Goal: Task Accomplishment & Management: Complete application form

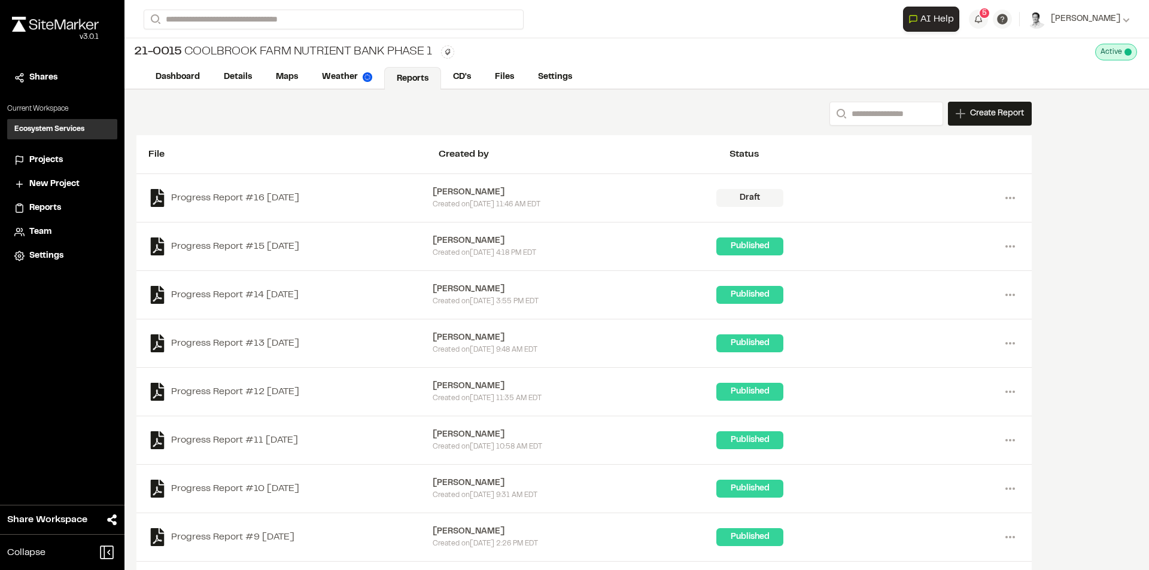
drag, startPoint x: 1095, startPoint y: 240, endPoint x: 1034, endPoint y: 280, distance: 73.0
click at [1095, 239] on div "Search Create Report New Report | 21-0015 [GEOGRAPHIC_DATA] Nutrient Bank Phase…" at bounding box center [636, 375] width 1025 height 570
click at [166, 80] on link "Dashboard" at bounding box center [178, 78] width 69 height 23
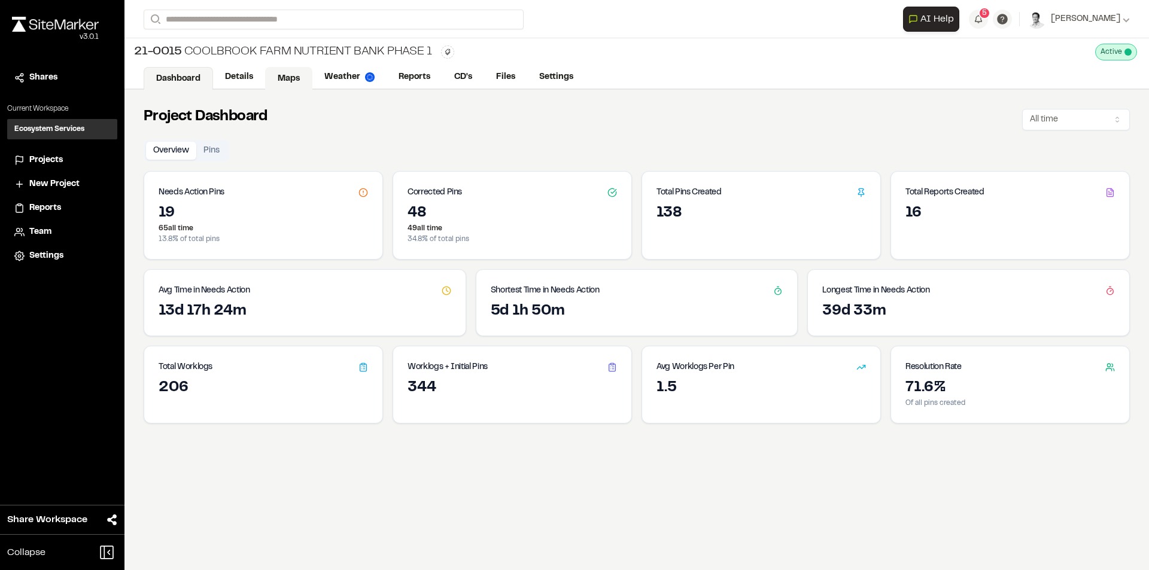
click at [289, 74] on link "Maps" at bounding box center [288, 78] width 47 height 23
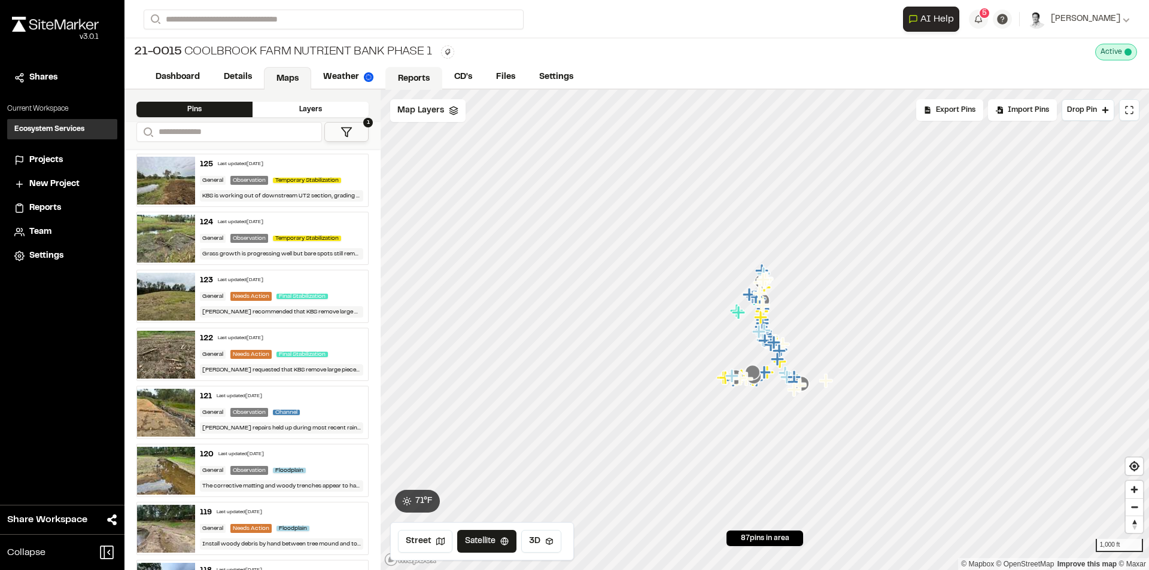
click at [409, 82] on link "Reports" at bounding box center [413, 78] width 57 height 23
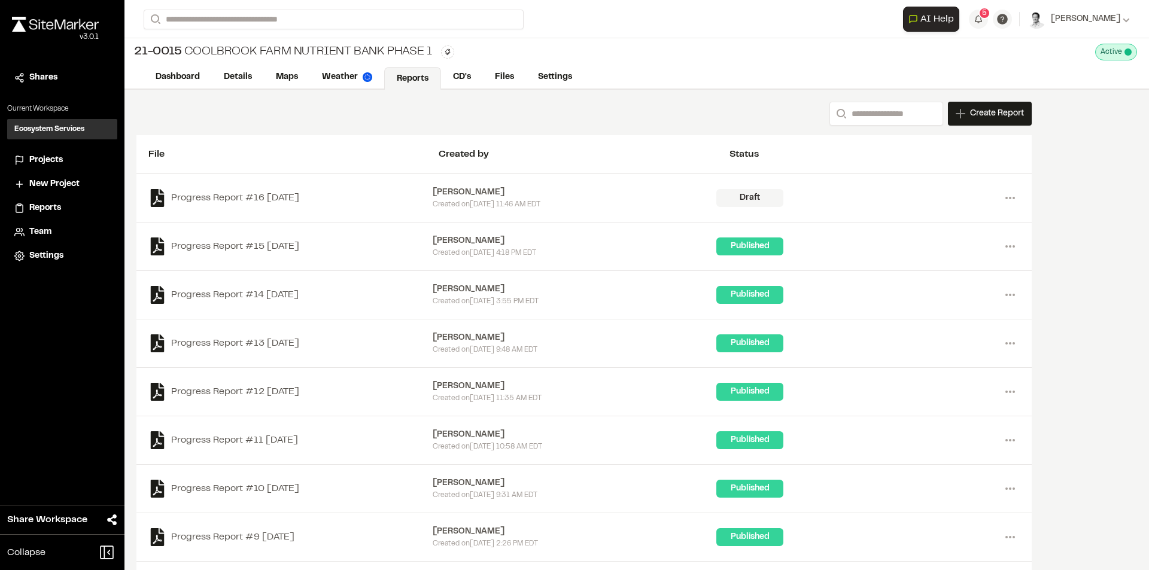
click at [545, 196] on div "[PERSON_NAME]" at bounding box center [575, 192] width 284 height 13
click at [770, 195] on div "Draft" at bounding box center [749, 198] width 67 height 18
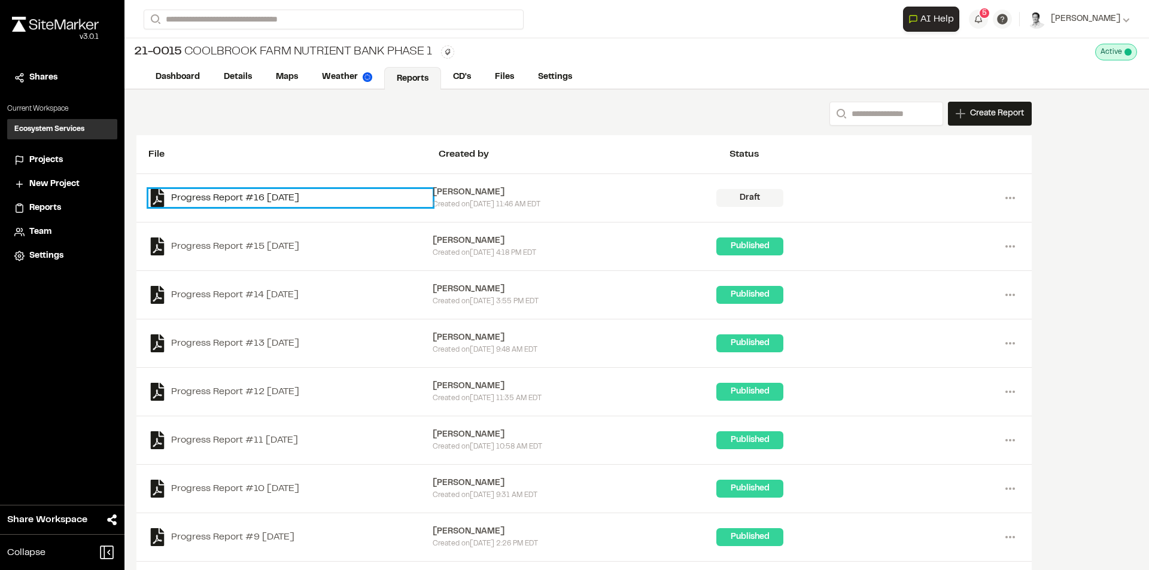
click at [248, 197] on link "Progress Report #16 [DATE]" at bounding box center [290, 198] width 284 height 18
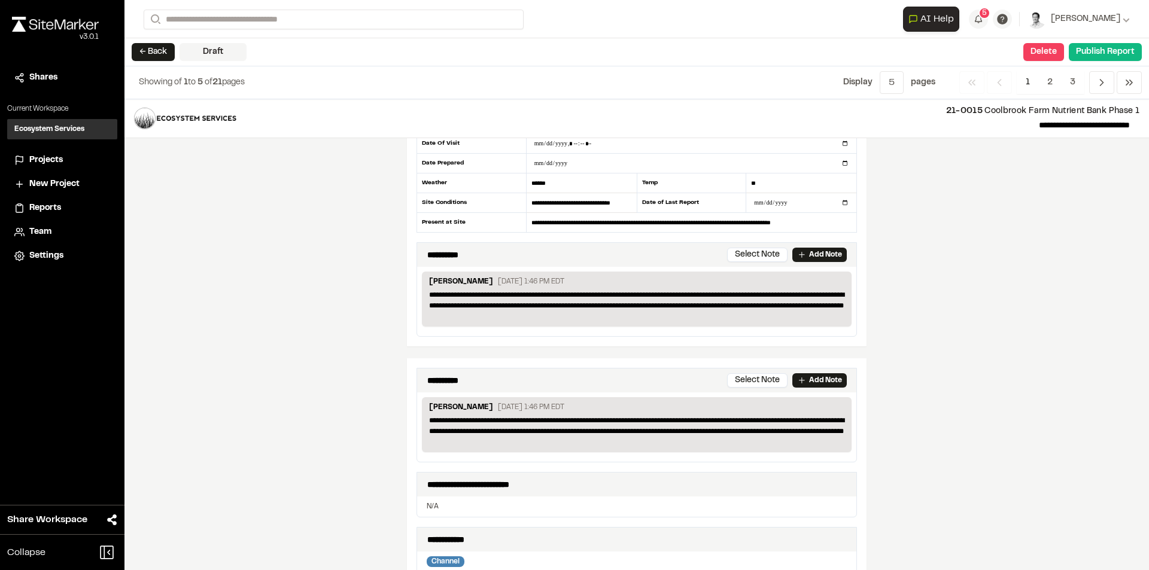
scroll to position [239, 0]
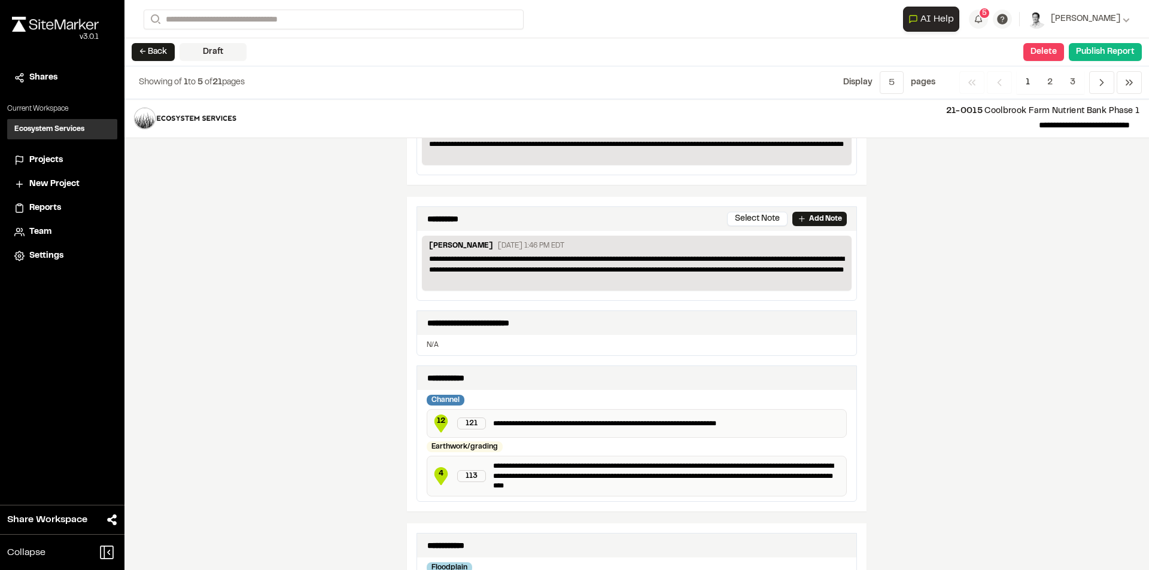
drag, startPoint x: 1027, startPoint y: 320, endPoint x: 974, endPoint y: 291, distance: 59.7
click at [1025, 318] on div "**********" at bounding box center [636, 334] width 1025 height 471
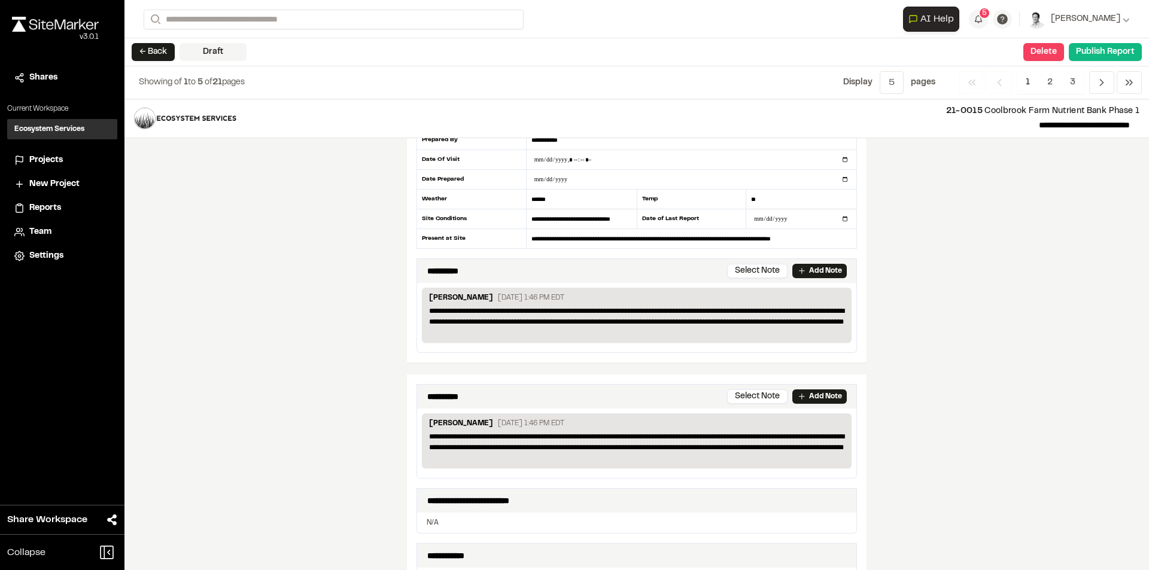
scroll to position [0, 0]
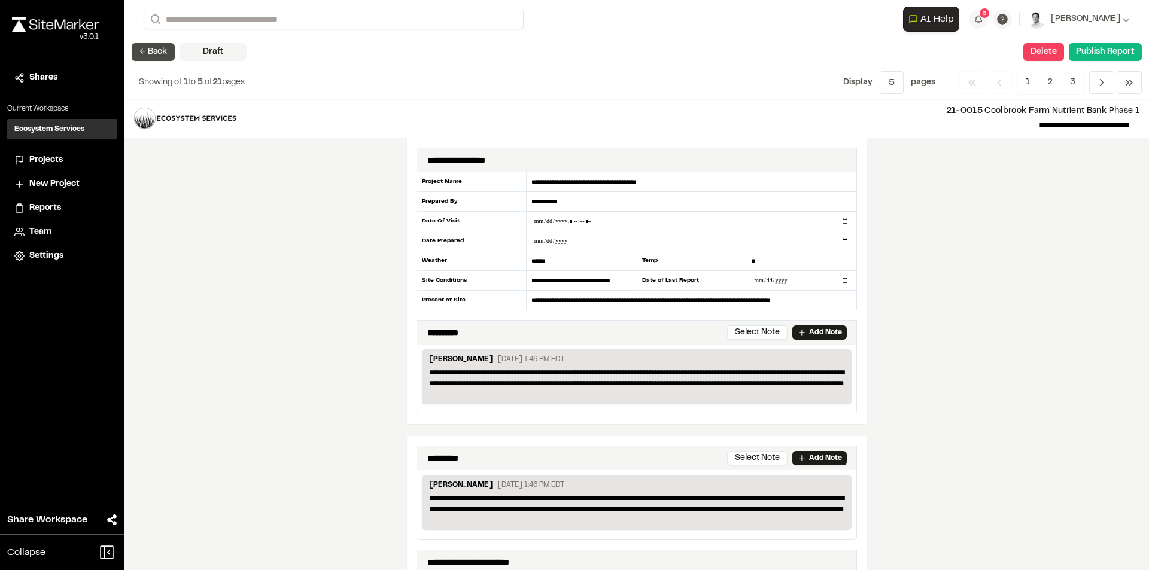
click at [156, 47] on button "← Back" at bounding box center [153, 52] width 43 height 18
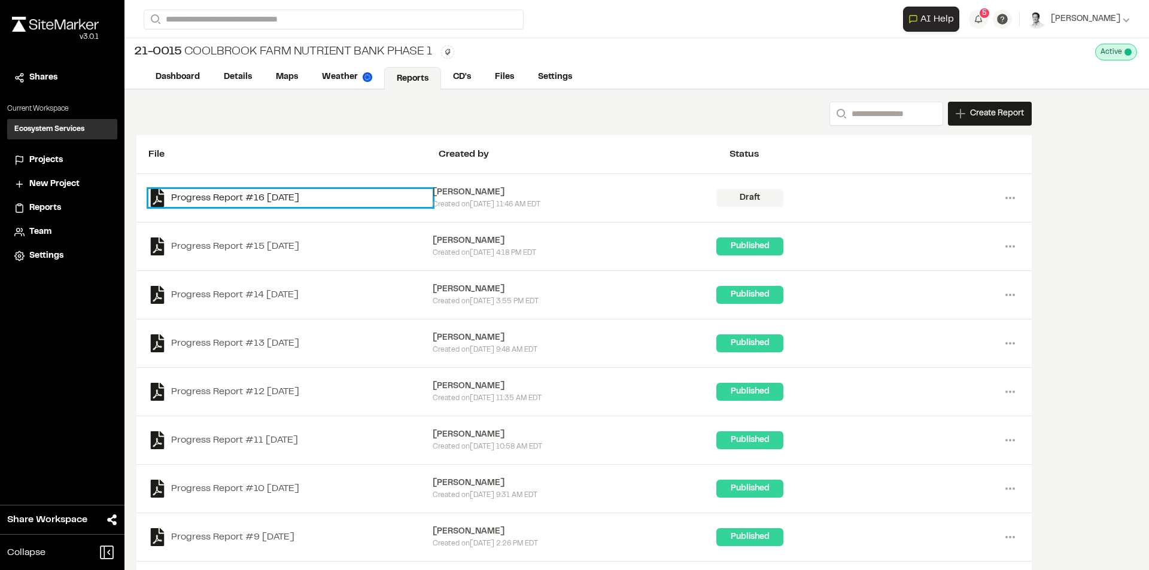
click at [279, 194] on link "Progress Report #16 [DATE]" at bounding box center [290, 198] width 284 height 18
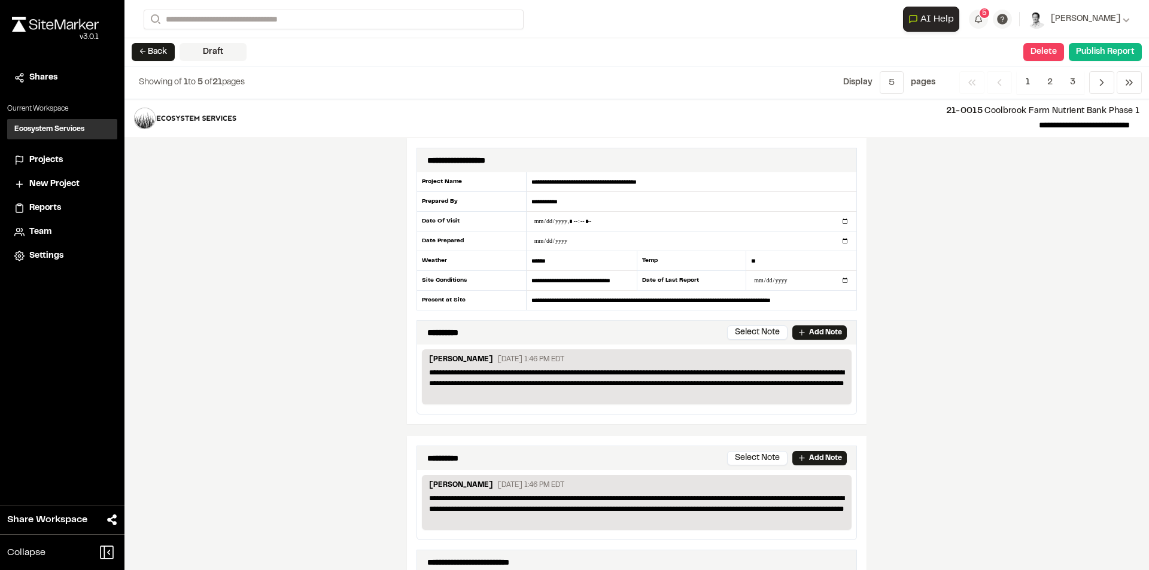
click at [541, 389] on p "**********" at bounding box center [636, 383] width 415 height 32
click at [476, 384] on p "**********" at bounding box center [636, 383] width 415 height 32
click at [581, 384] on p "**********" at bounding box center [636, 383] width 415 height 32
click at [809, 333] on p "Add Note" at bounding box center [825, 332] width 33 height 11
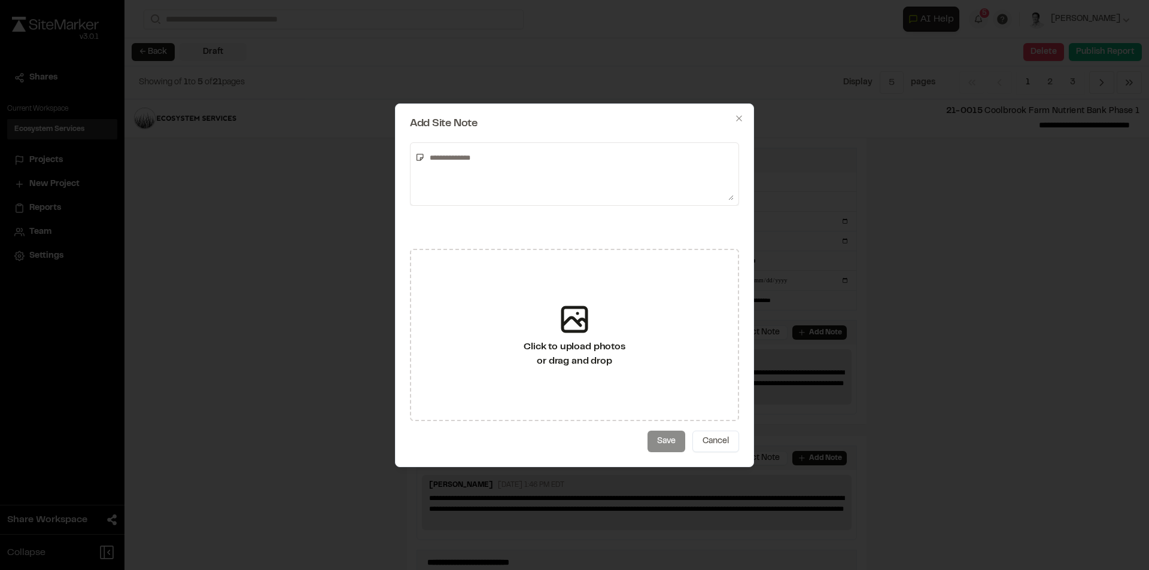
click at [425, 163] on textarea at bounding box center [579, 174] width 309 height 53
paste textarea "**********"
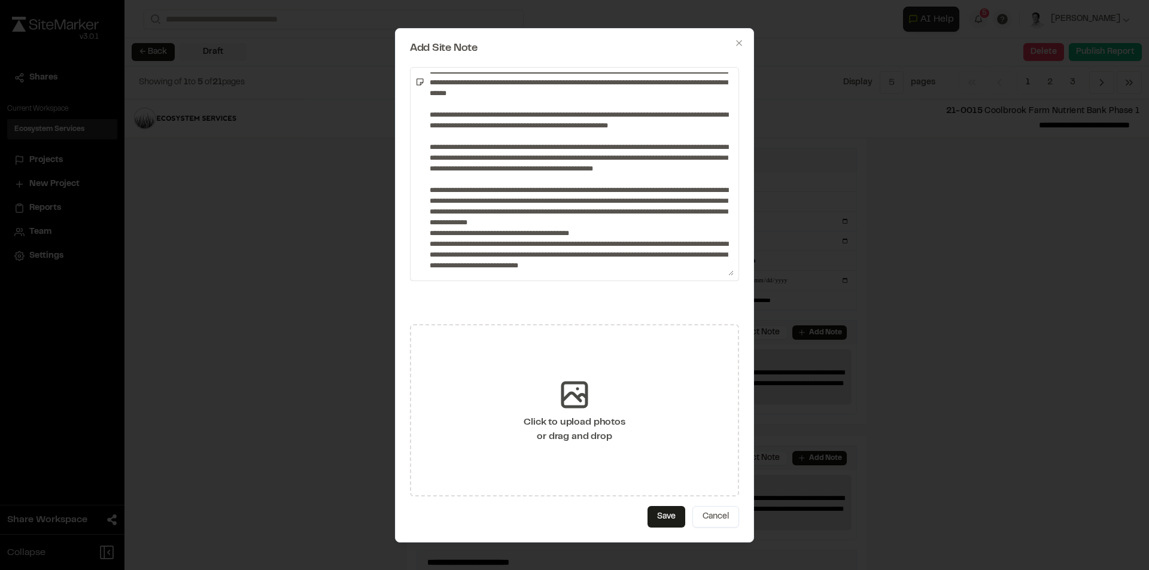
scroll to position [122, 0]
drag, startPoint x: 731, startPoint y: 198, endPoint x: 737, endPoint y: 356, distance: 158.1
click at [737, 356] on div "Add Site Note Click to upload photos or drag and drop Save Cancel Close" at bounding box center [574, 285] width 359 height 515
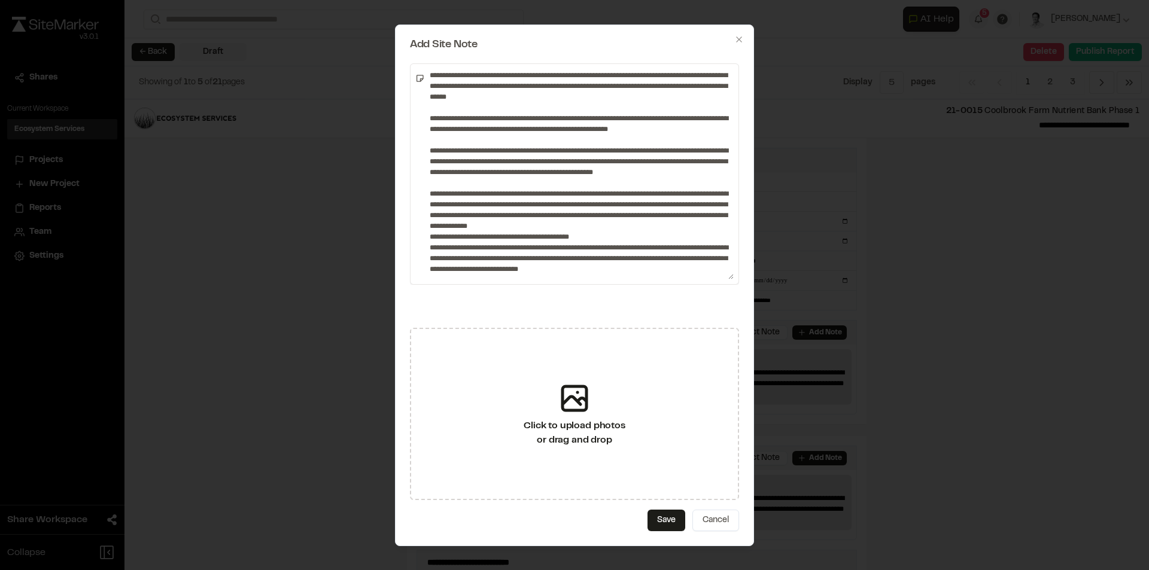
click at [590, 213] on textarea at bounding box center [579, 174] width 309 height 211
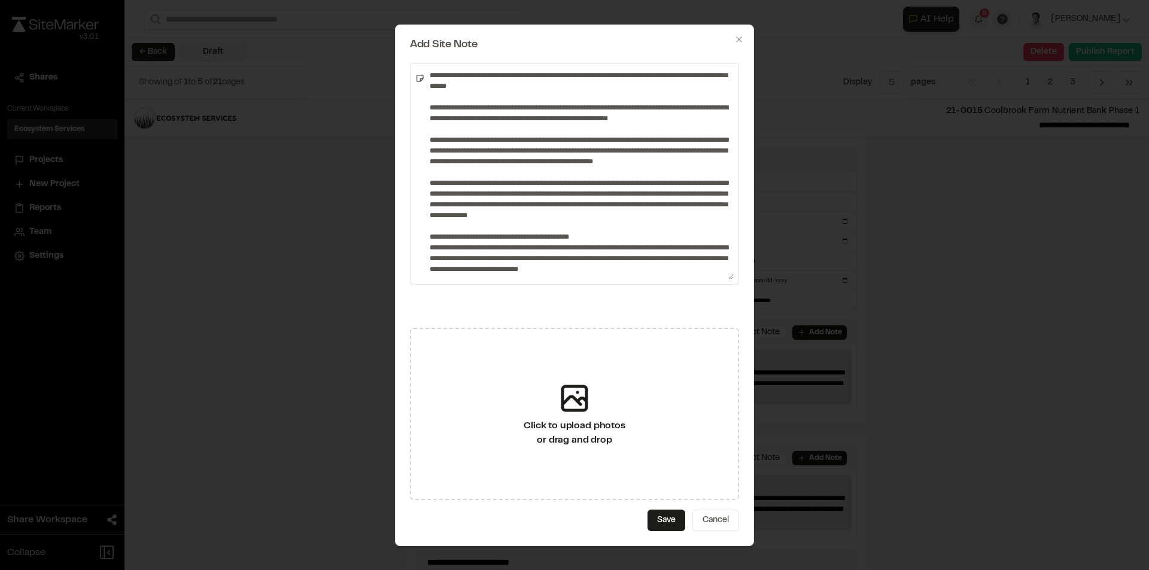
type textarea "**********"
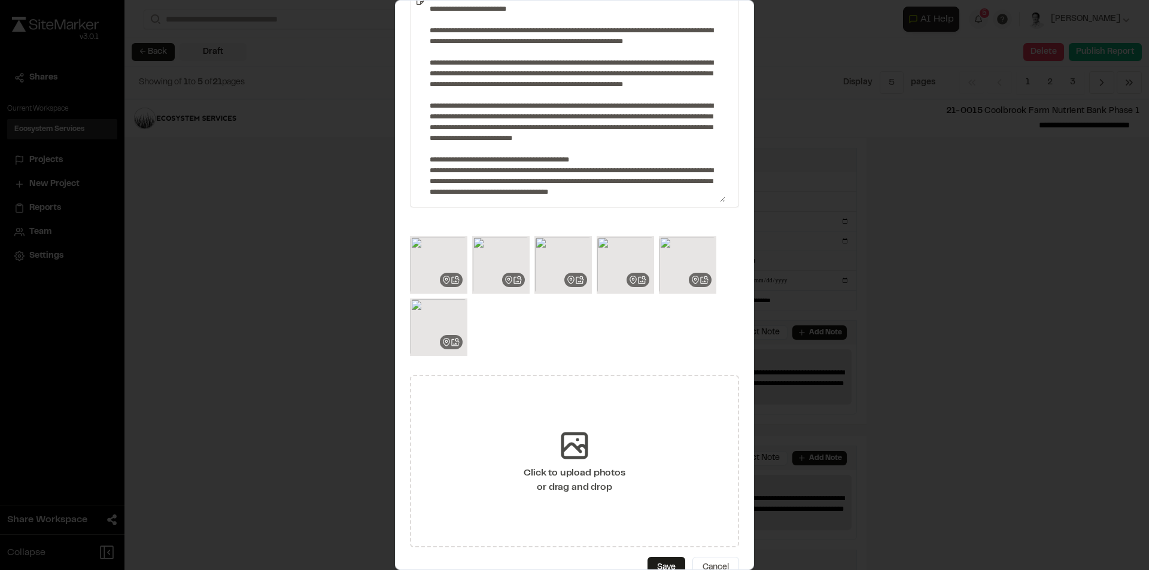
scroll to position [76, 0]
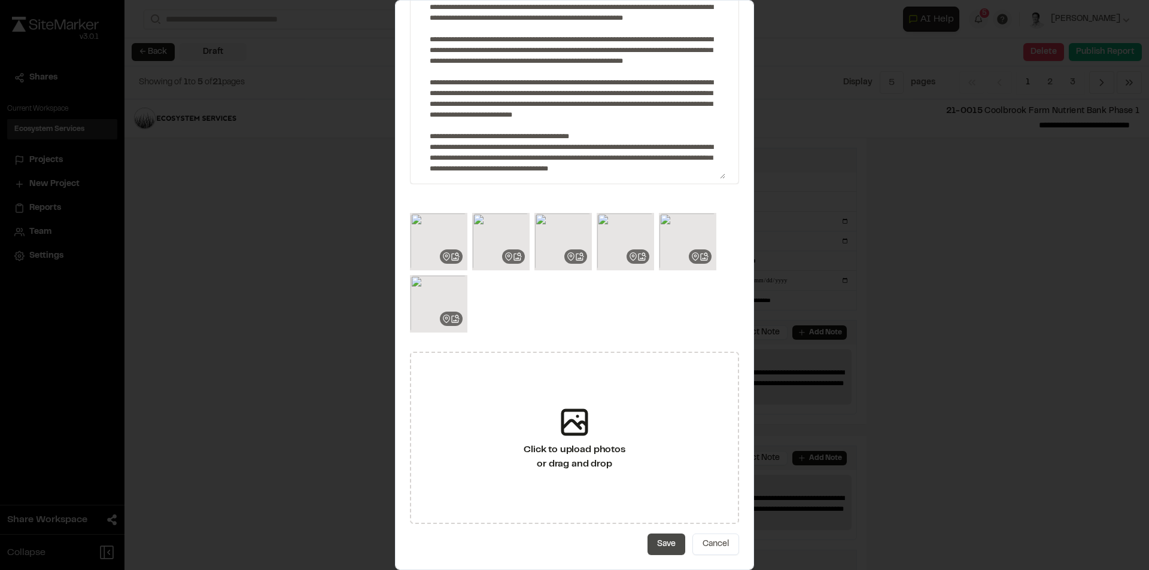
click at [647, 537] on button "Save" at bounding box center [666, 545] width 38 height 22
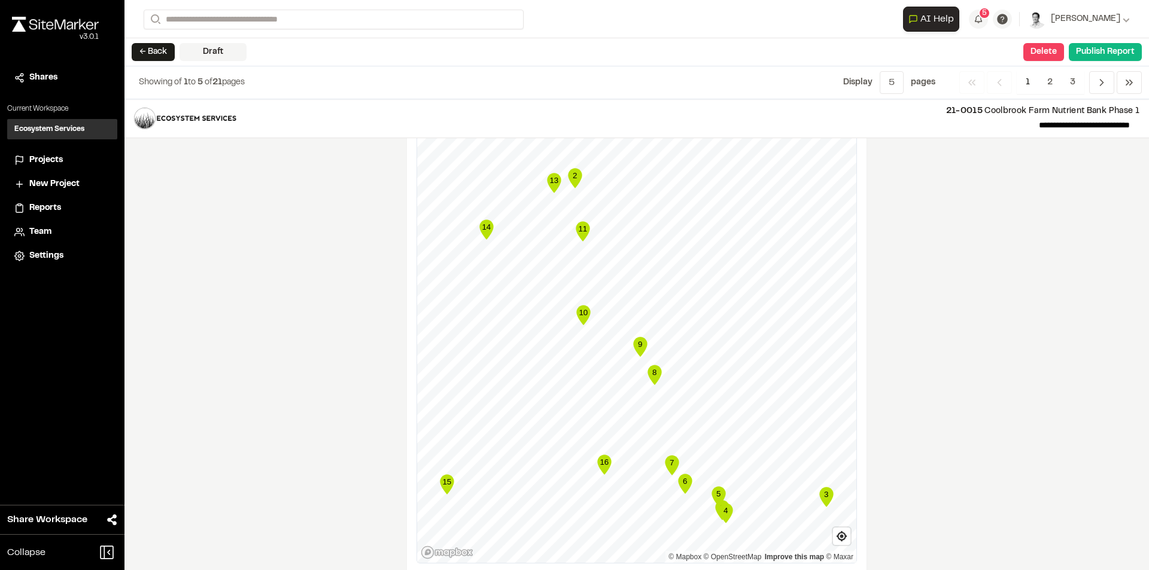
scroll to position [1827, 0]
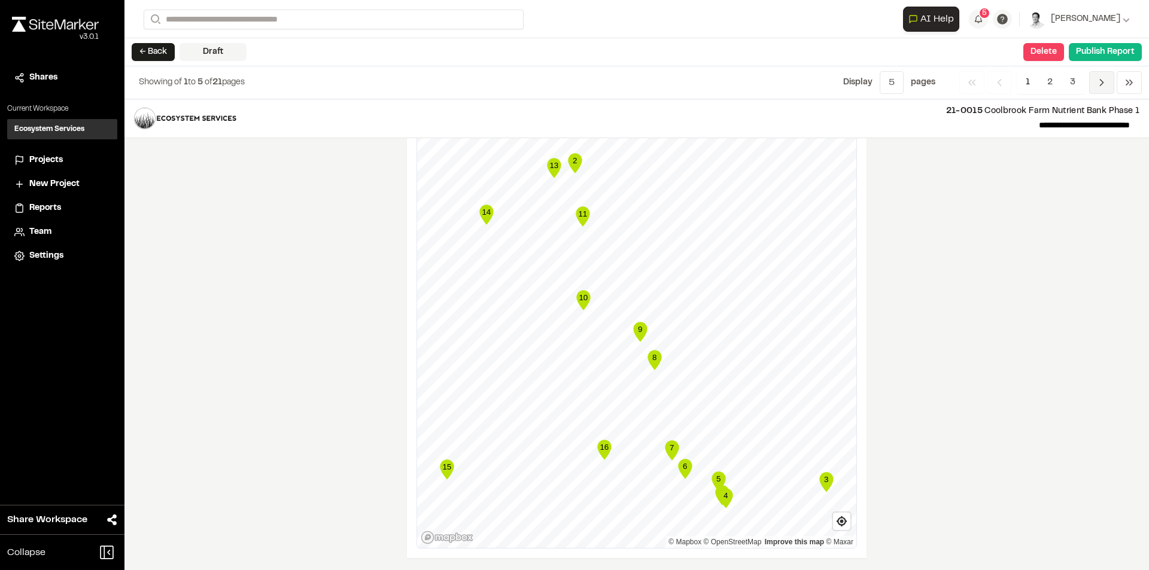
click at [1092, 89] on span "Previous" at bounding box center [1101, 82] width 25 height 23
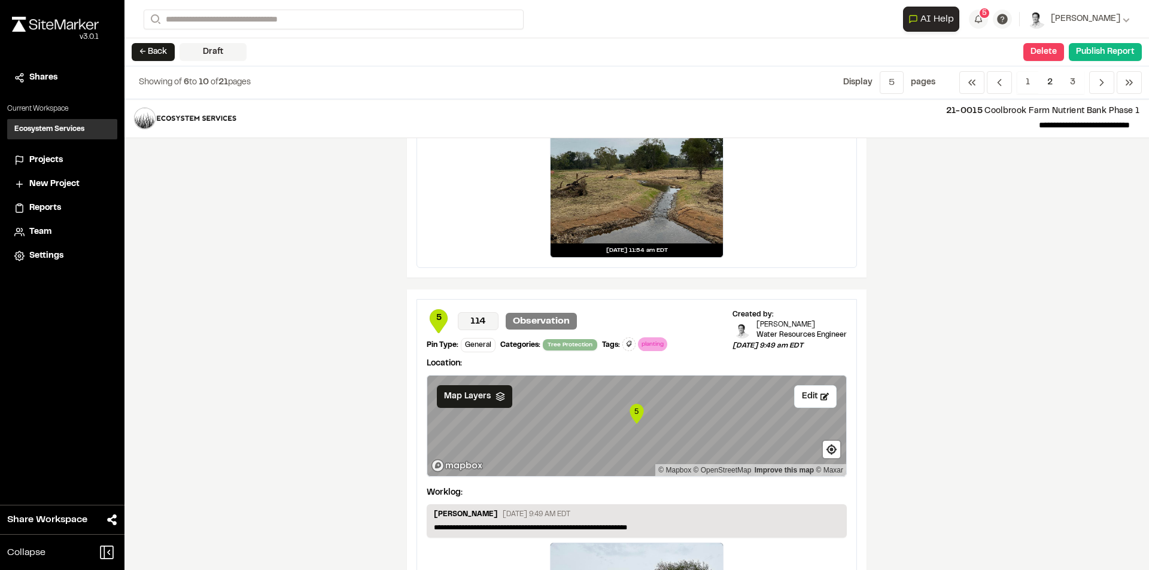
scroll to position [1899, 0]
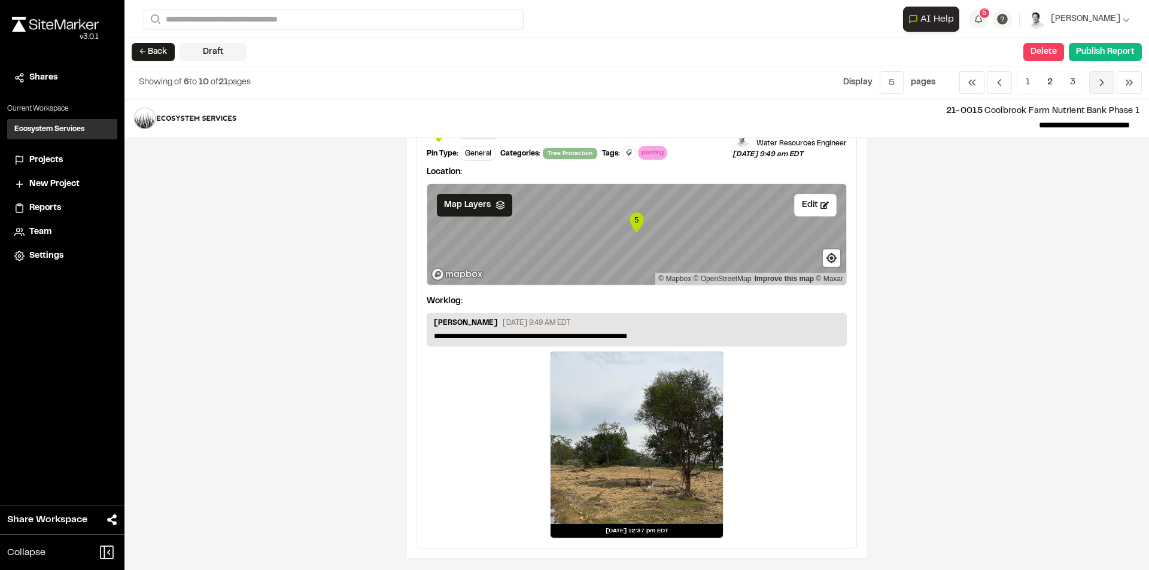
click at [1092, 80] on span "Previous" at bounding box center [1101, 82] width 25 height 23
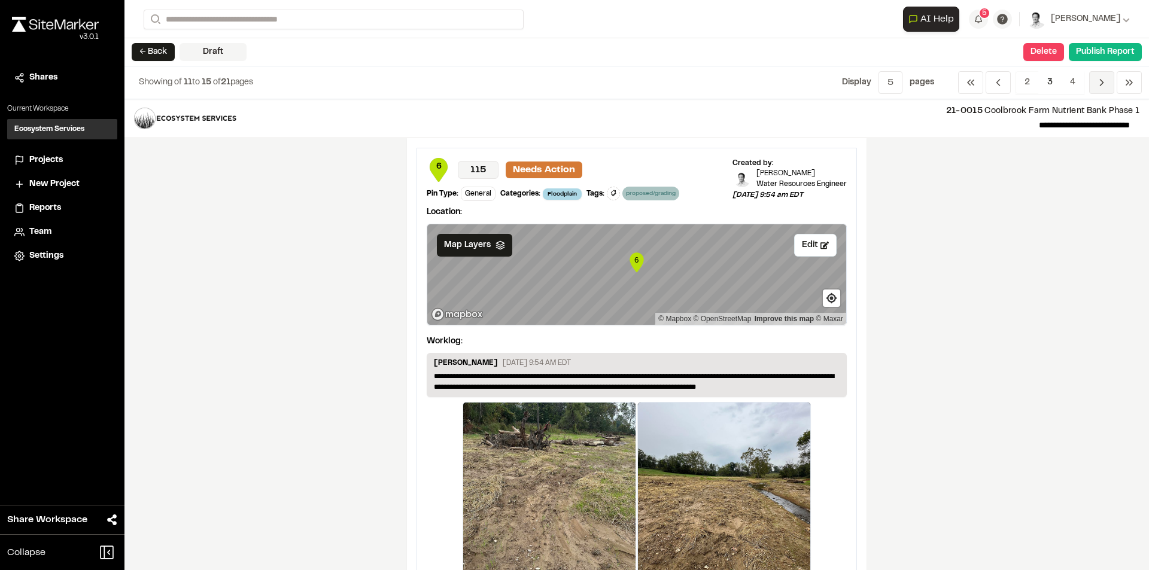
click at [1092, 80] on span "Previous" at bounding box center [1101, 82] width 25 height 23
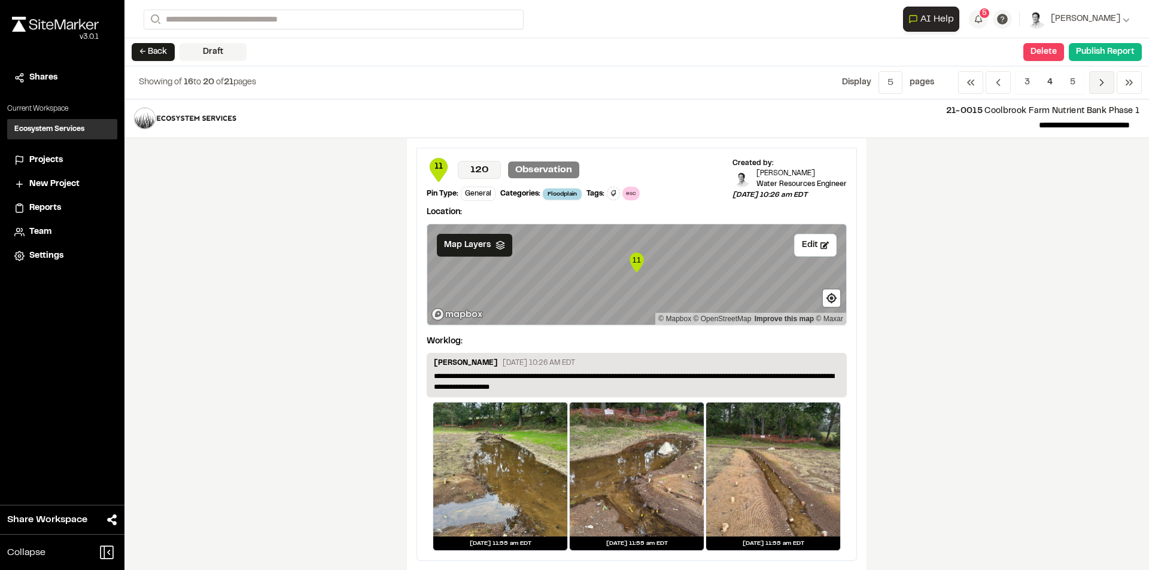
click at [1101, 83] on icon "Navigation" at bounding box center [1102, 83] width 12 height 12
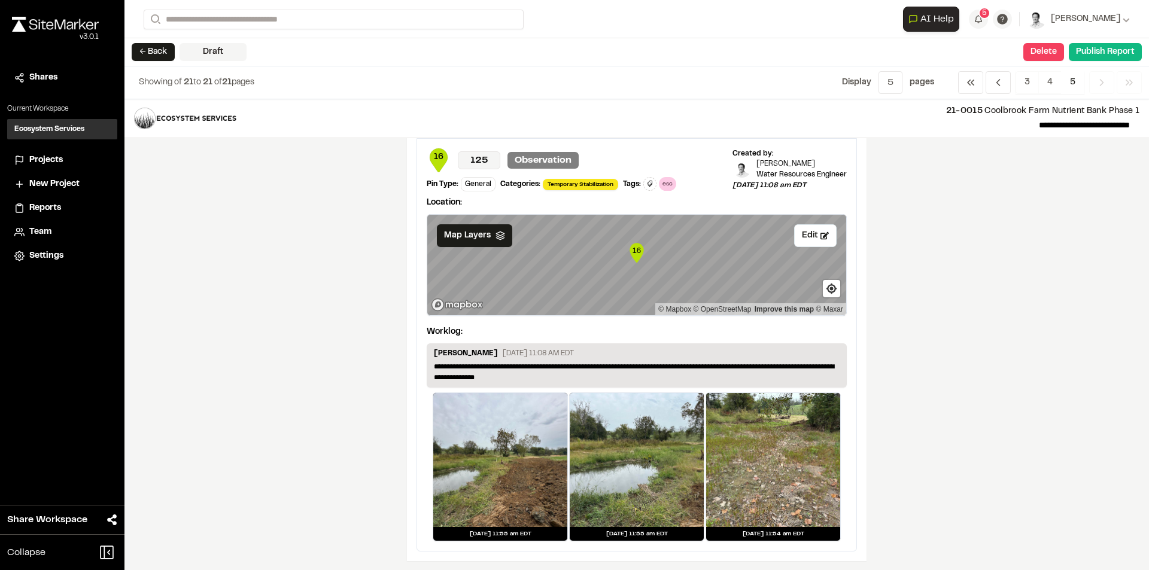
scroll to position [13, 0]
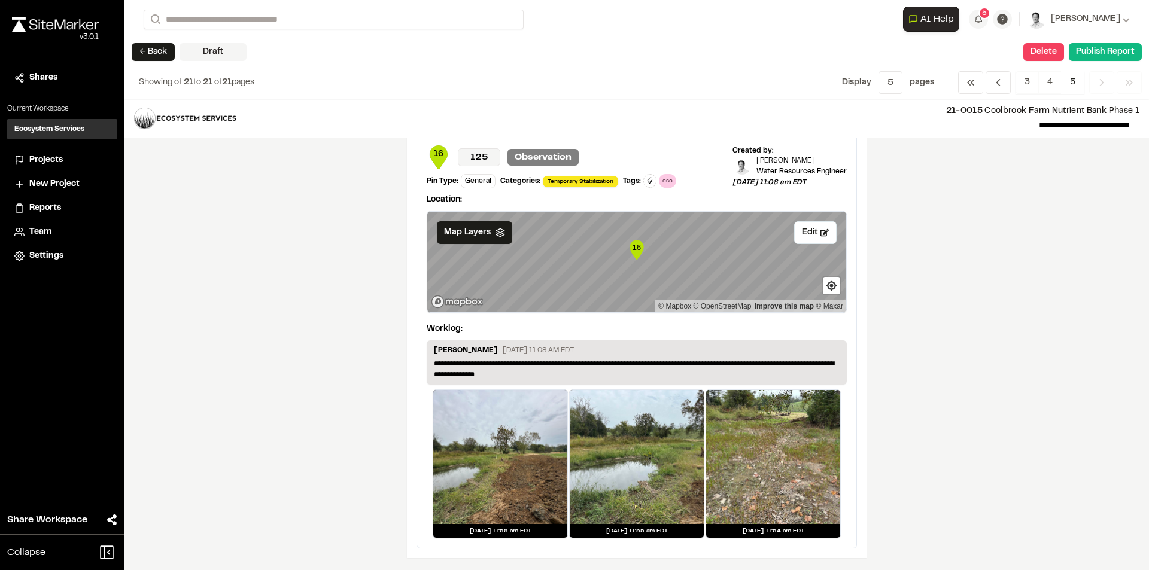
click at [1096, 81] on icon "Navigation" at bounding box center [1102, 83] width 12 height 12
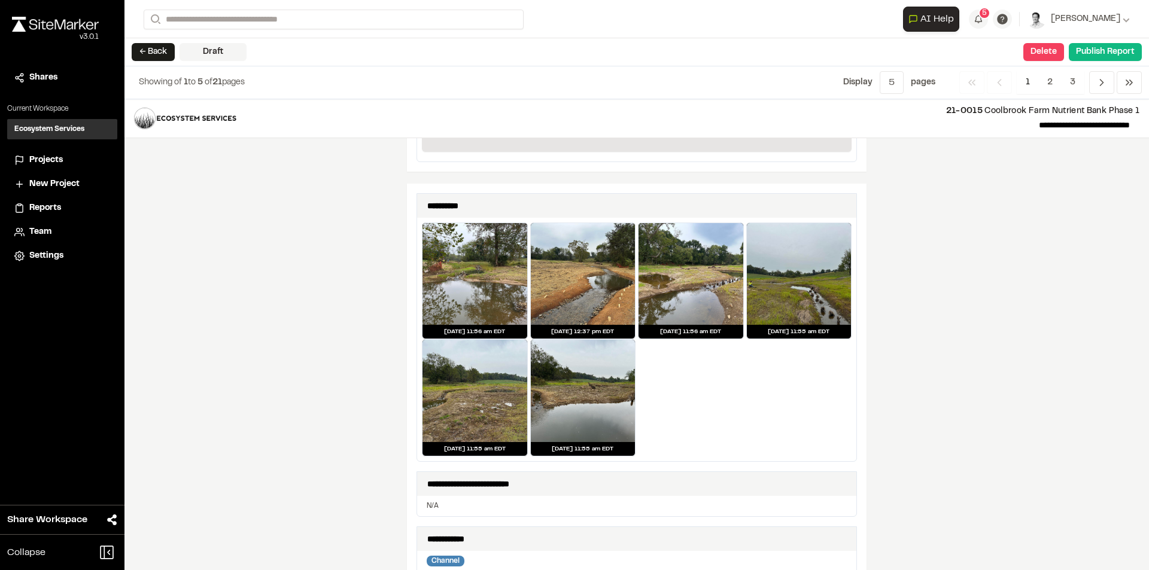
scroll to position [120, 0]
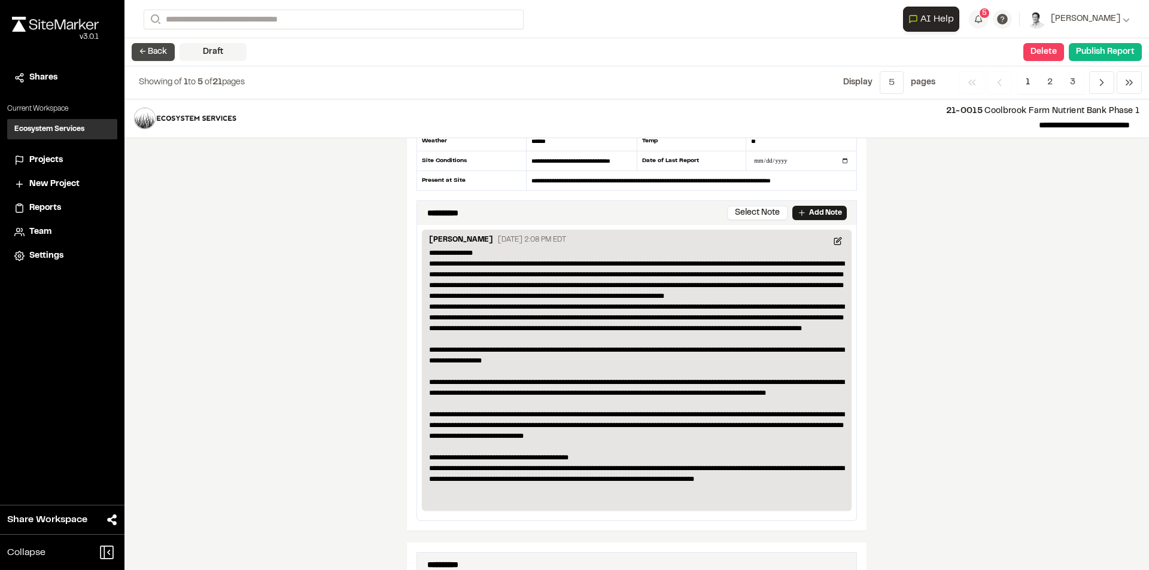
click at [143, 58] on button "← Back" at bounding box center [153, 52] width 43 height 18
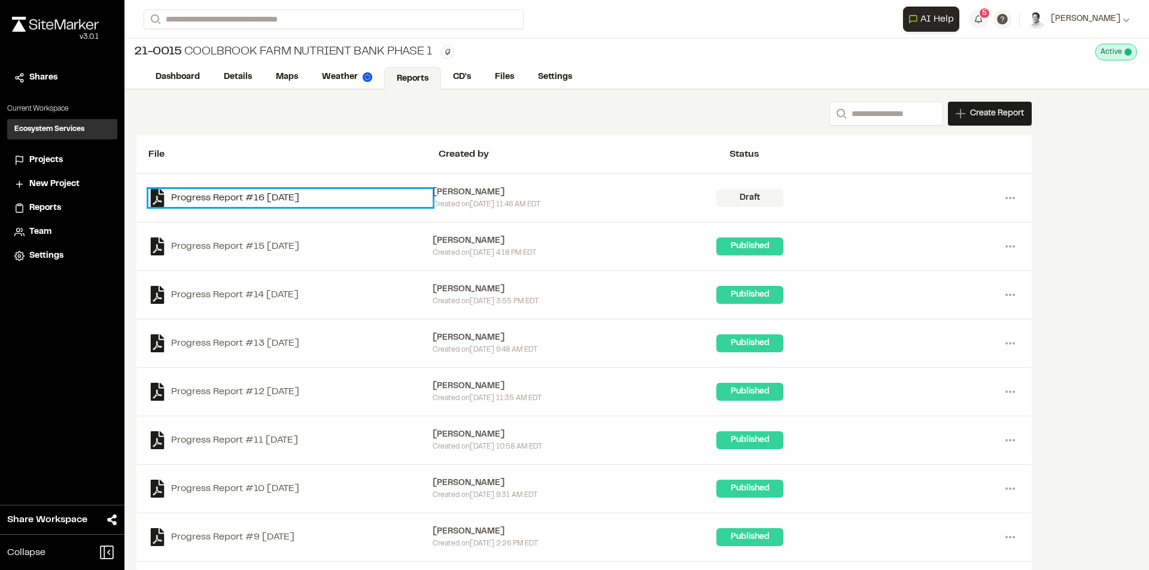
click at [248, 203] on link "Progress Report #16 [DATE]" at bounding box center [290, 198] width 284 height 18
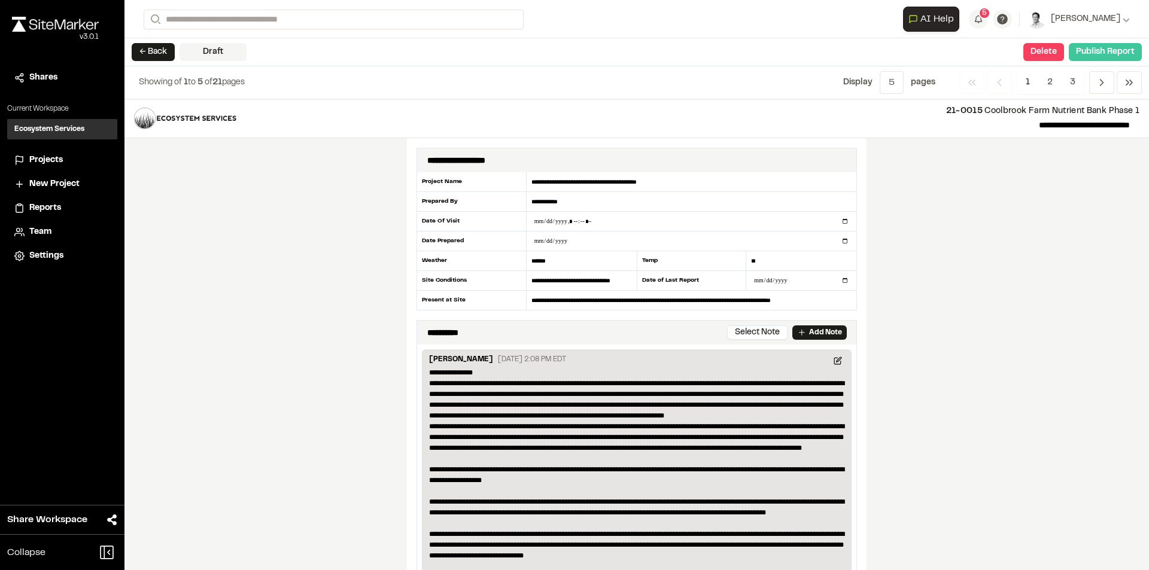
click at [1106, 55] on button "Publish Report" at bounding box center [1105, 52] width 73 height 18
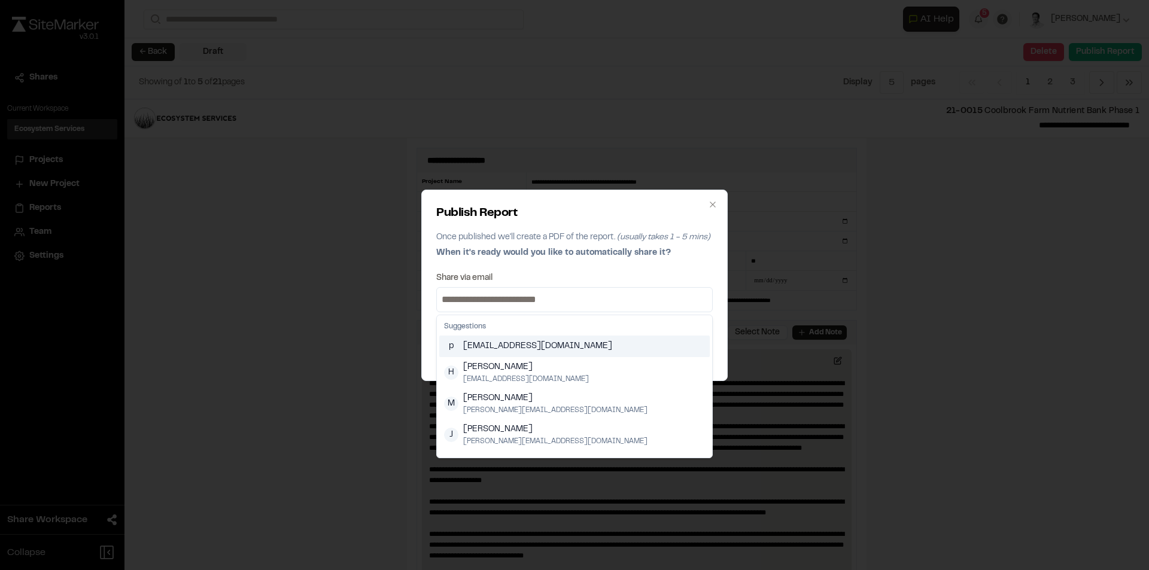
click at [518, 297] on input at bounding box center [574, 299] width 270 height 19
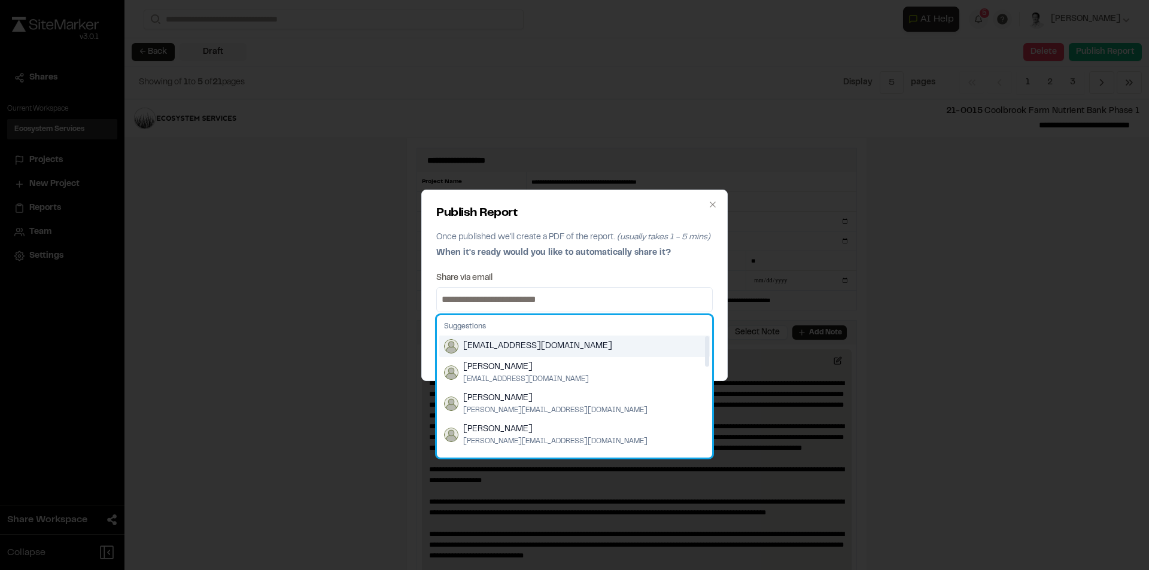
click at [525, 342] on span "[EMAIL_ADDRESS][DOMAIN_NAME]" at bounding box center [537, 346] width 149 height 13
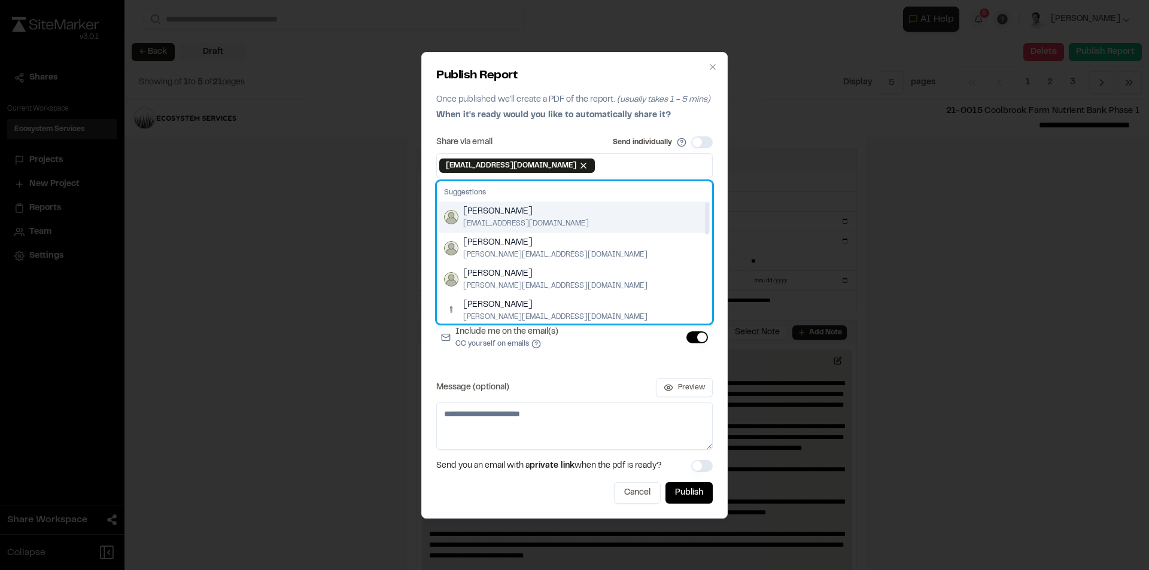
click at [531, 217] on span "[PERSON_NAME]" at bounding box center [526, 211] width 126 height 13
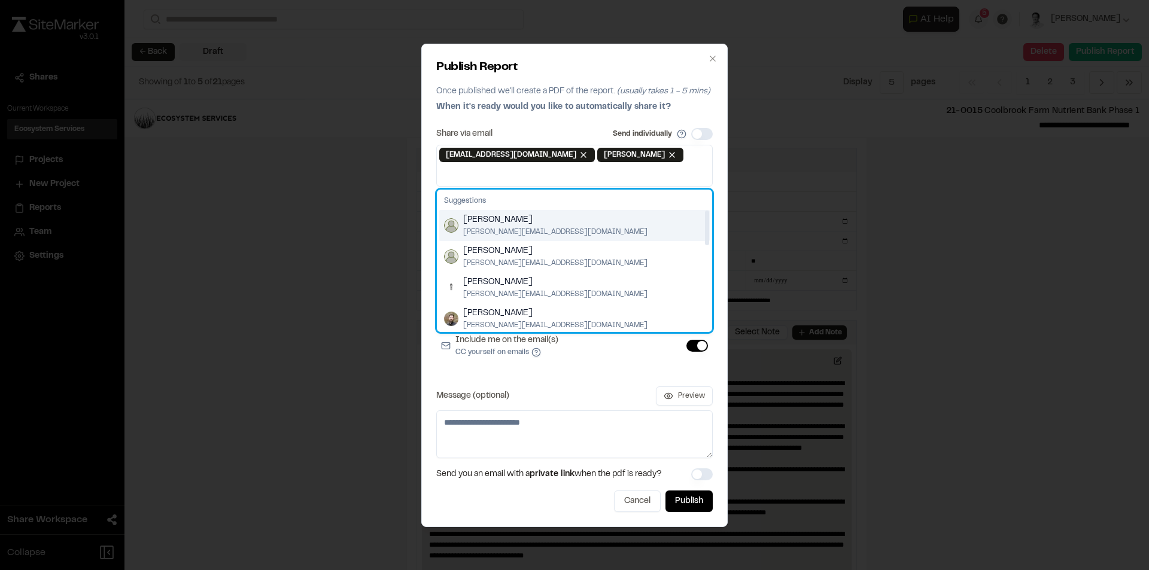
click at [533, 224] on span "[PERSON_NAME]" at bounding box center [555, 220] width 184 height 13
click at [530, 226] on div "[PERSON_NAME] [PERSON_NAME][EMAIL_ADDRESS][DOMAIN_NAME]" at bounding box center [574, 225] width 270 height 31
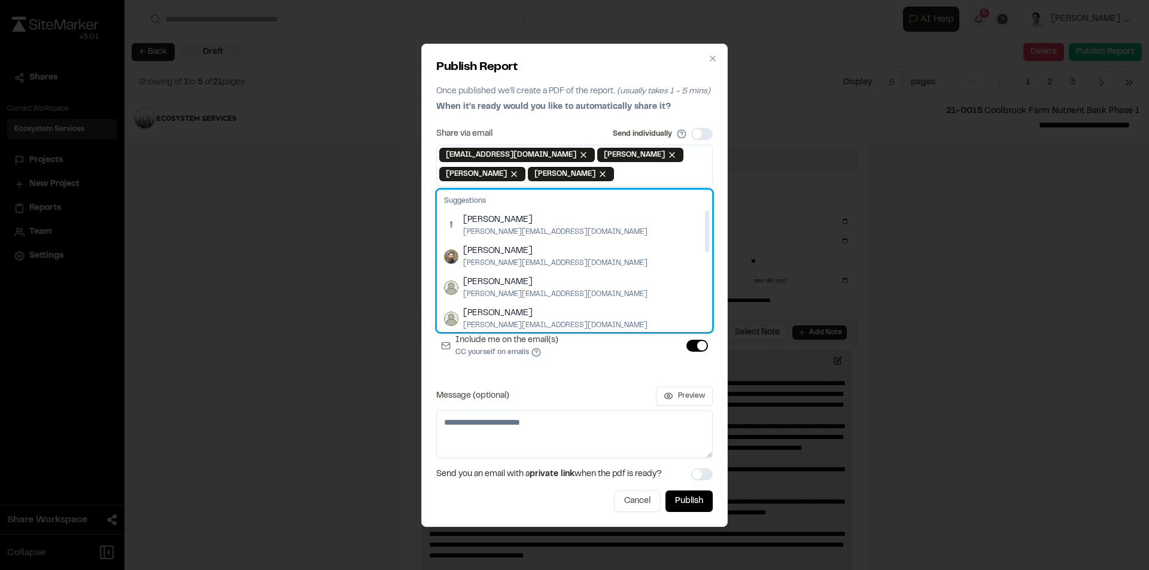
click at [530, 226] on span "[PERSON_NAME]" at bounding box center [555, 220] width 184 height 13
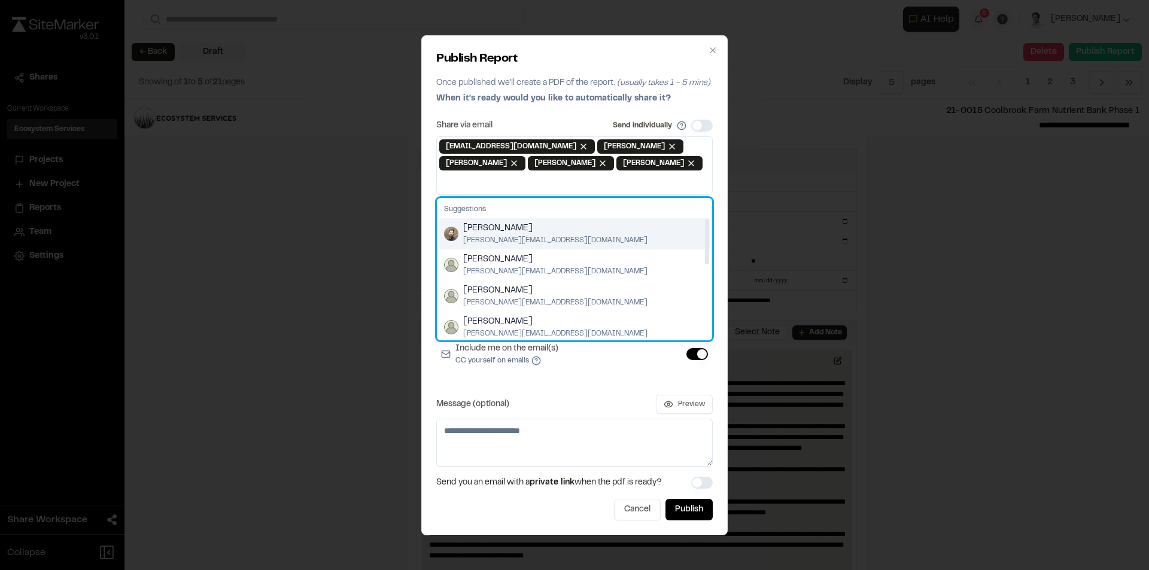
click at [529, 227] on span "[PERSON_NAME]" at bounding box center [555, 228] width 184 height 13
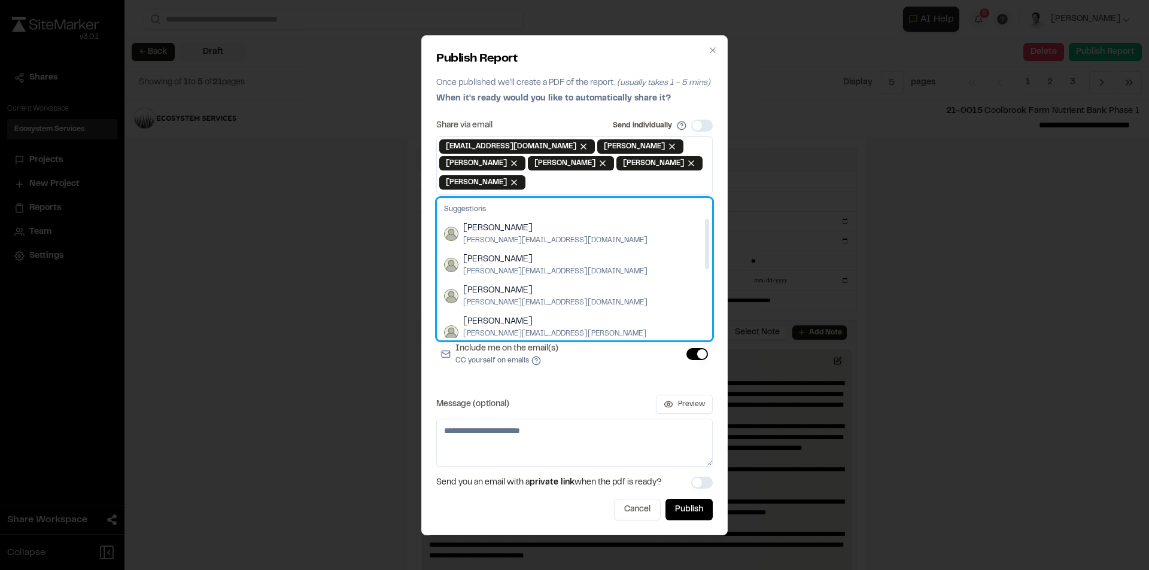
click at [529, 227] on span "[PERSON_NAME]" at bounding box center [555, 228] width 184 height 13
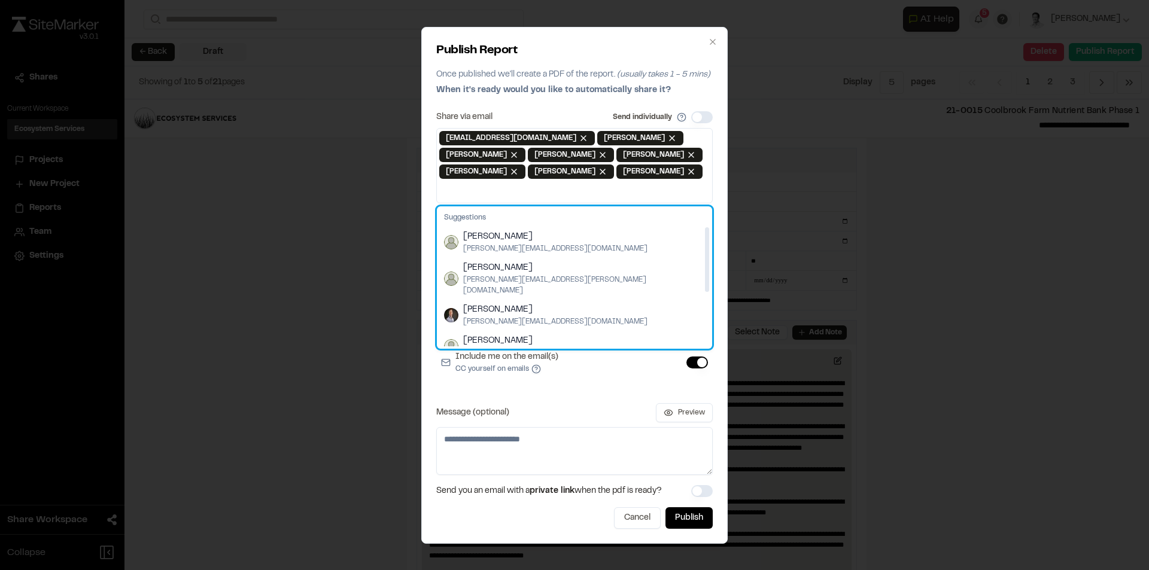
click at [529, 230] on span "[PERSON_NAME]" at bounding box center [555, 236] width 184 height 13
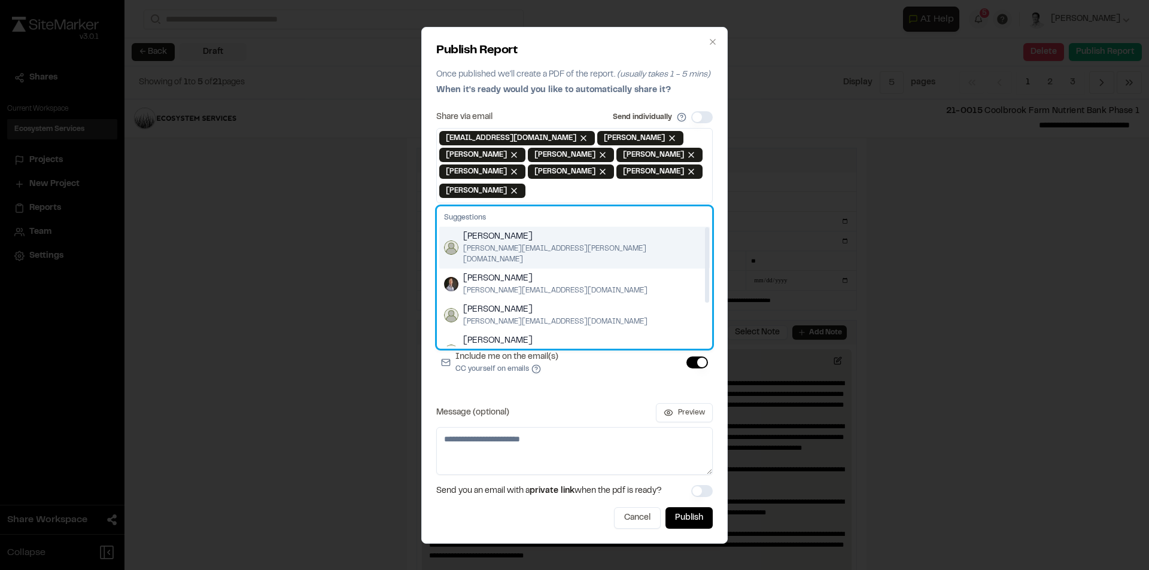
click at [530, 240] on span "[PERSON_NAME]" at bounding box center [584, 236] width 242 height 13
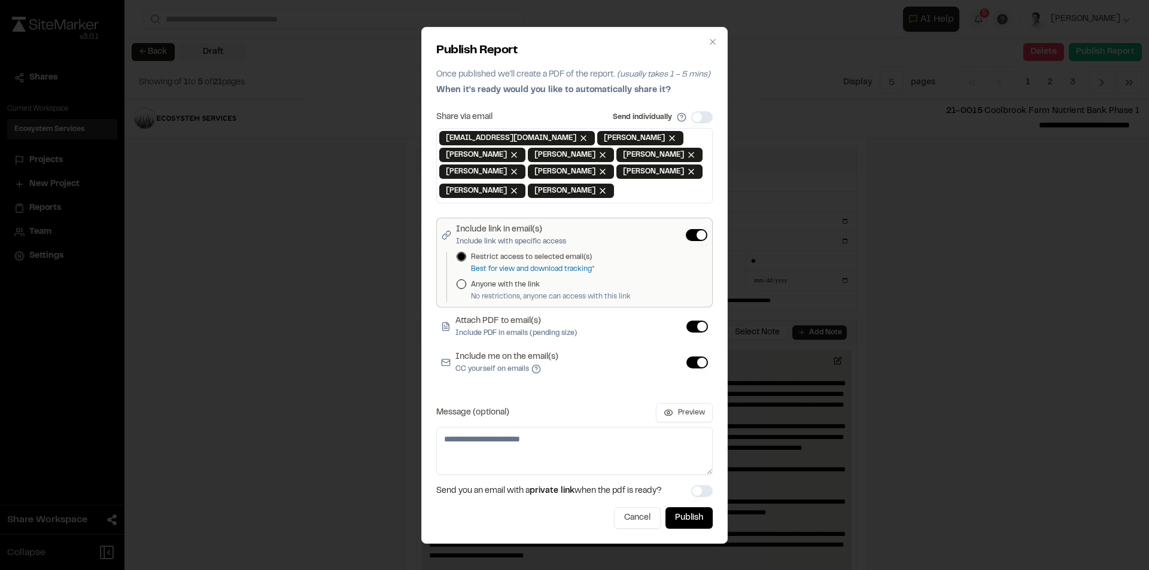
click at [581, 375] on div "Include me on the email(s) CC yourself on emails" at bounding box center [574, 363] width 276 height 34
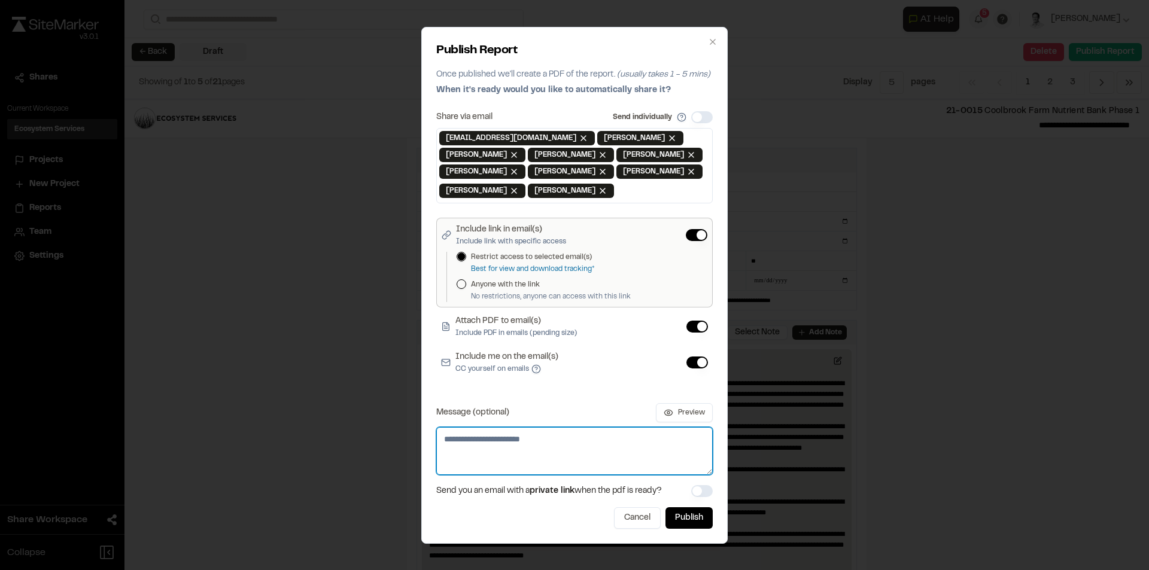
click at [525, 440] on textarea "Message (optional)" at bounding box center [574, 451] width 276 height 48
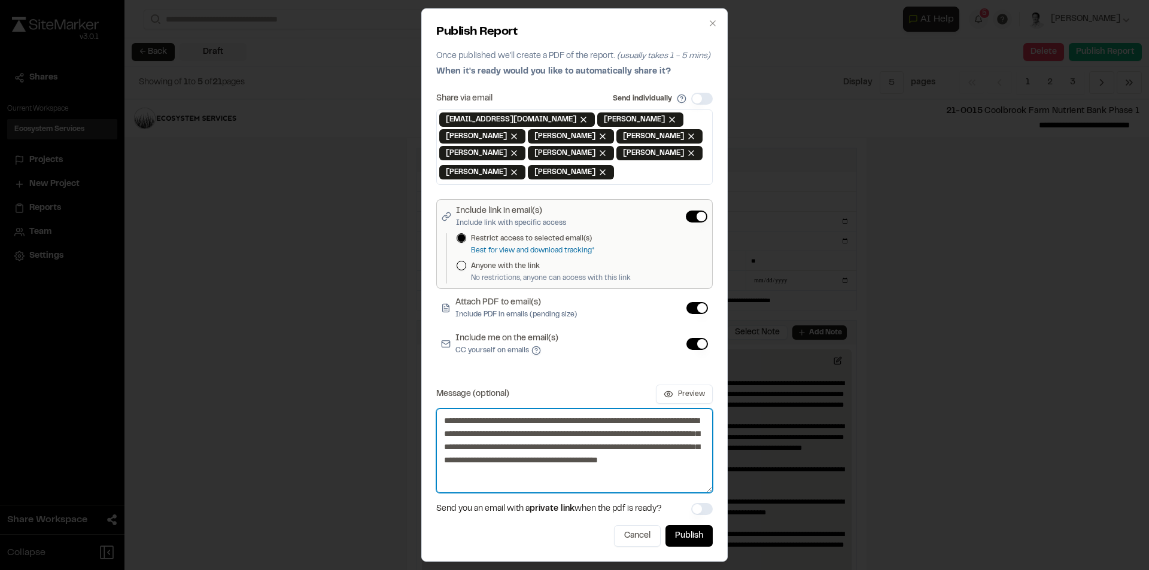
drag, startPoint x: 708, startPoint y: 473, endPoint x: 725, endPoint y: 509, distance: 40.4
click at [725, 509] on div "Publish Report Once published we'll create a PDF of the report. (usually takes …" at bounding box center [574, 285] width 1149 height 570
click at [610, 469] on textarea "**********" at bounding box center [574, 451] width 276 height 84
type textarea "**********"
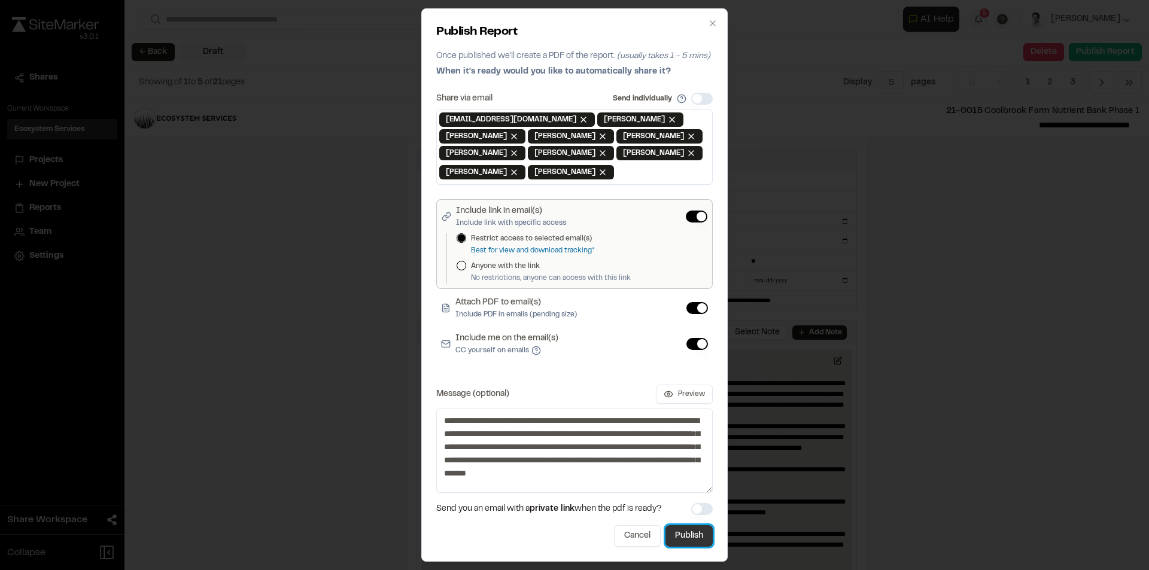
click at [681, 539] on button "Publish" at bounding box center [688, 536] width 47 height 22
